Goal: Find contact information: Find contact information

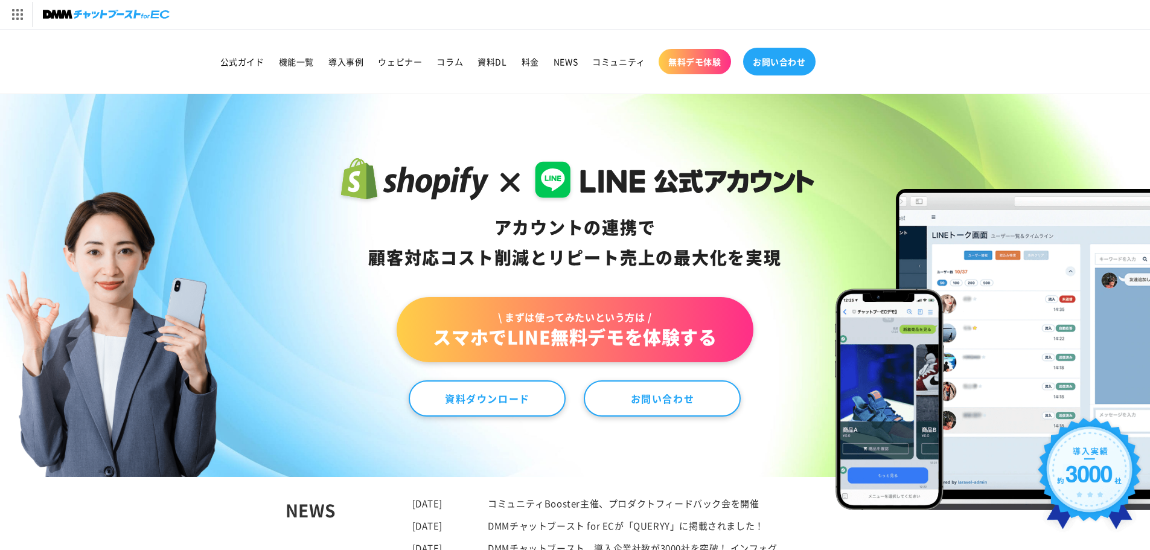
click at [765, 55] on link "お問い合わせ" at bounding box center [779, 62] width 72 height 28
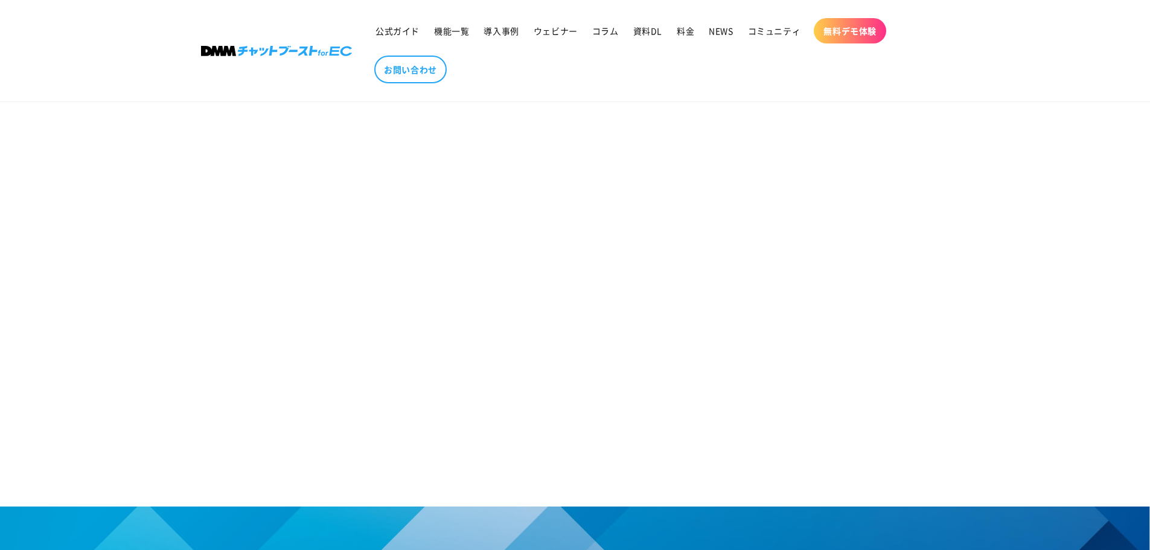
scroll to position [724, 0]
